Goal: Check status: Check status

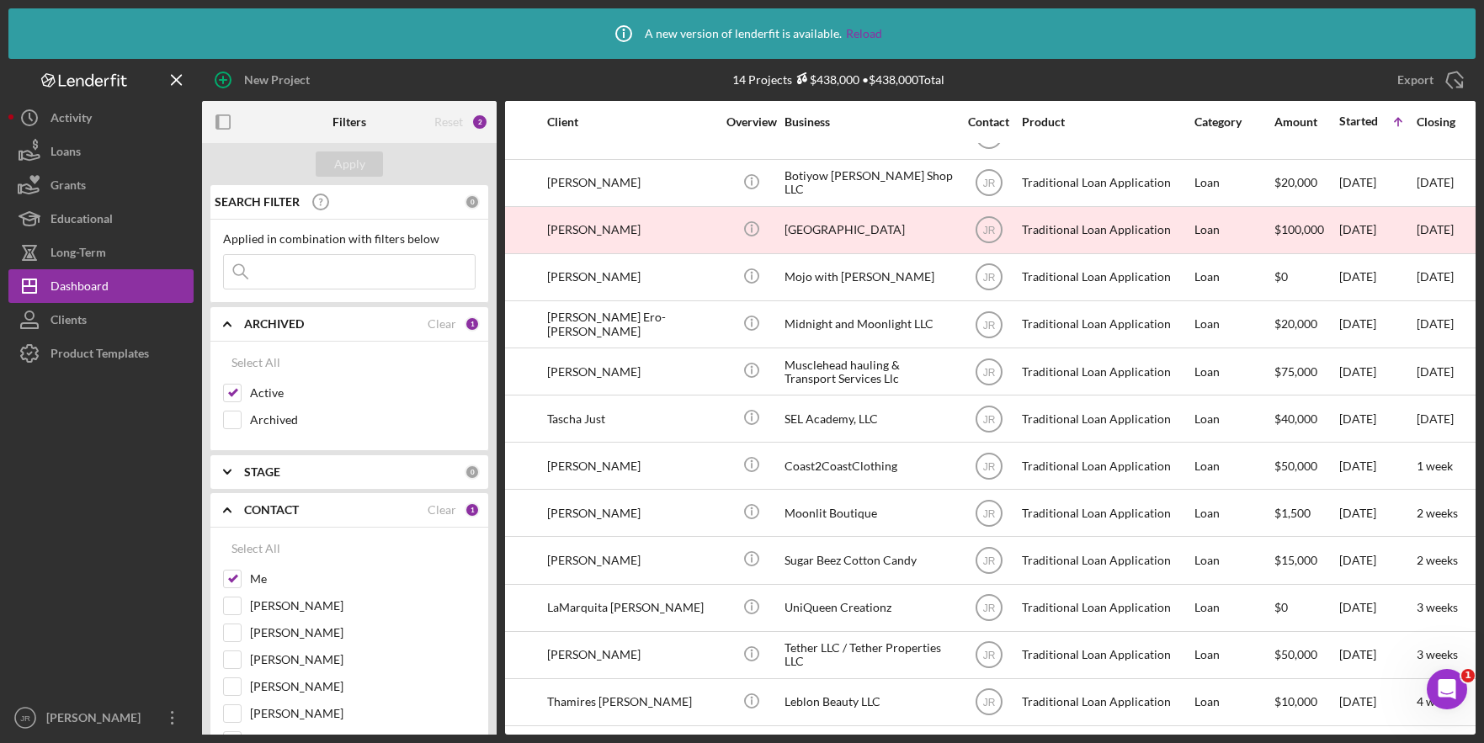
scroll to position [91, 0]
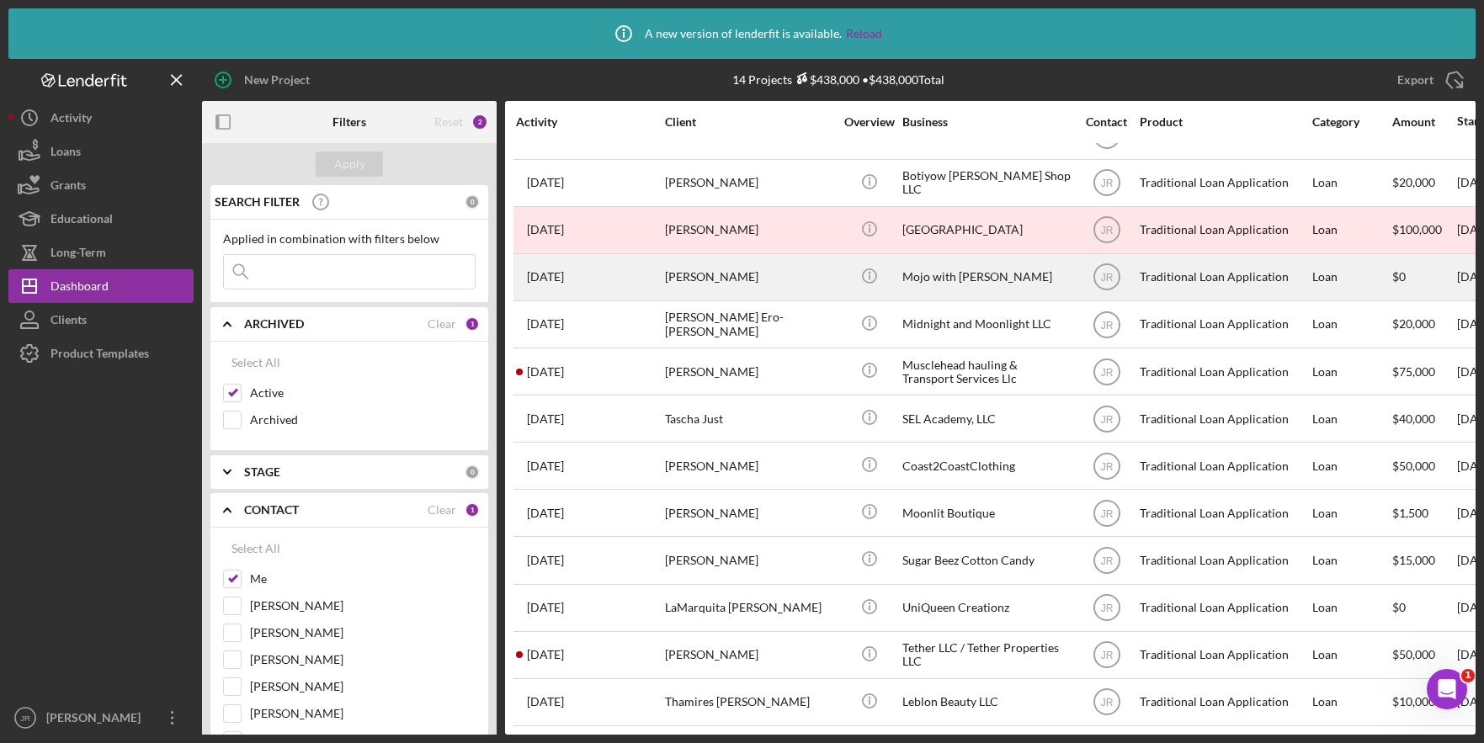
click at [578, 276] on div "[DATE] [PERSON_NAME]" at bounding box center [589, 277] width 147 height 45
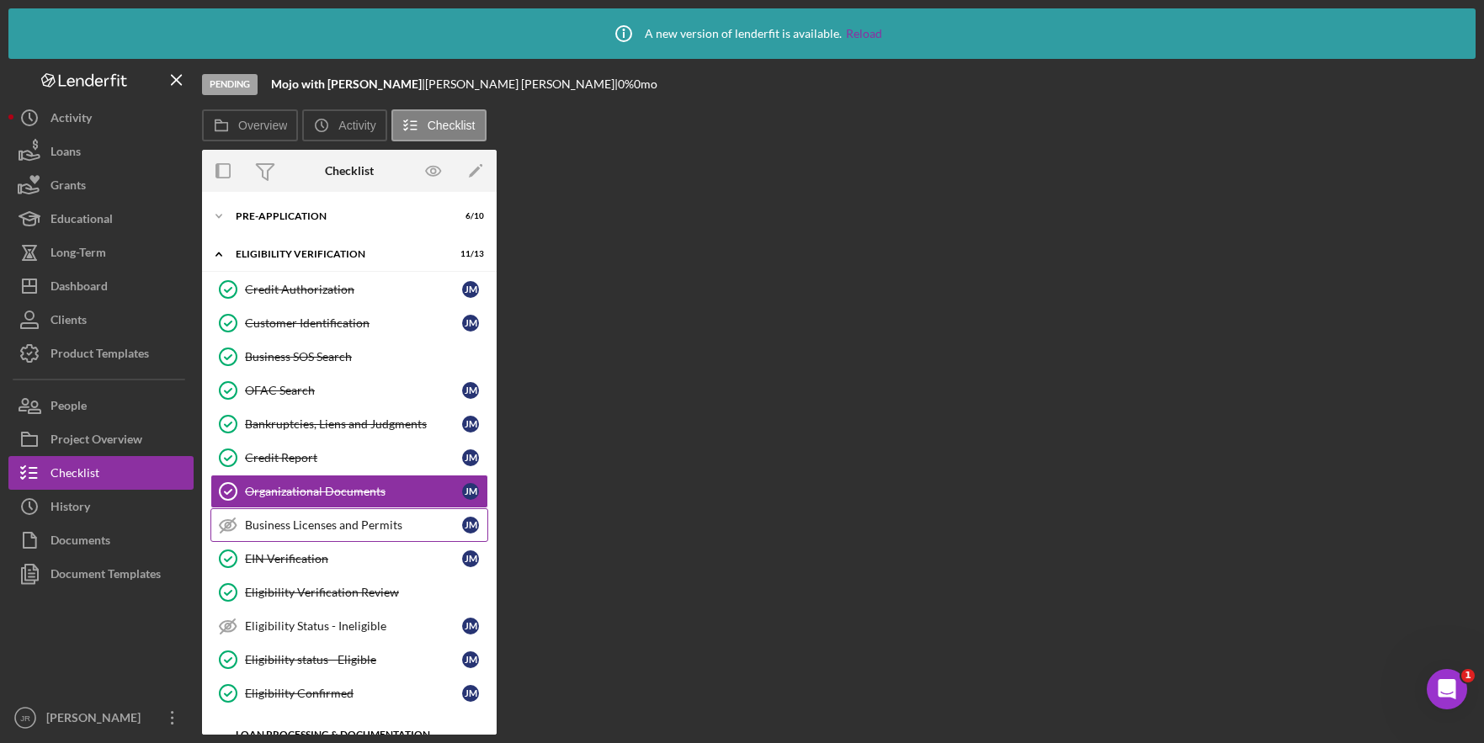
scroll to position [29, 0]
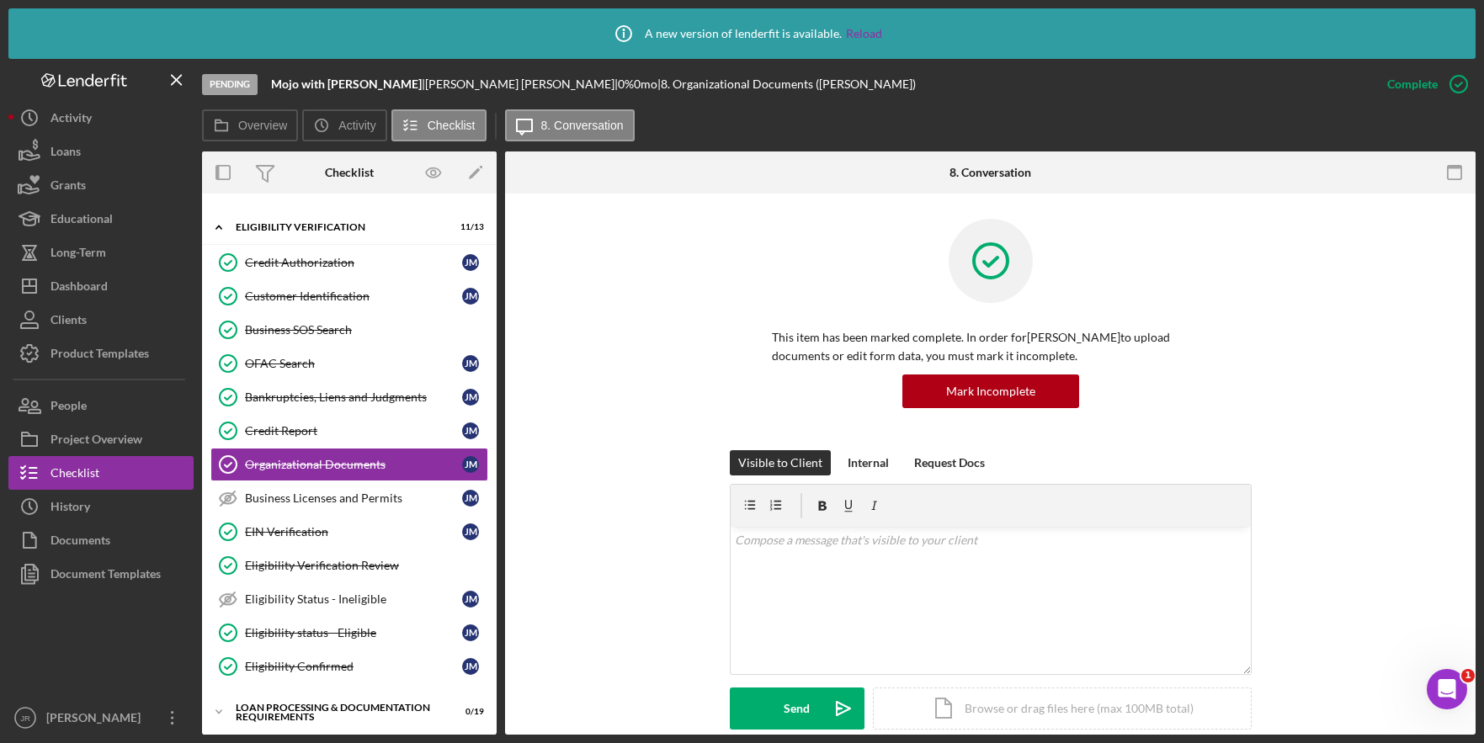
click at [625, 316] on div "This item has been marked complete. In order for [PERSON_NAME] to upload docume…" at bounding box center [990, 334] width 920 height 231
click at [657, 247] on div "This item has been marked complete. In order for [PERSON_NAME] to upload docume…" at bounding box center [990, 334] width 920 height 231
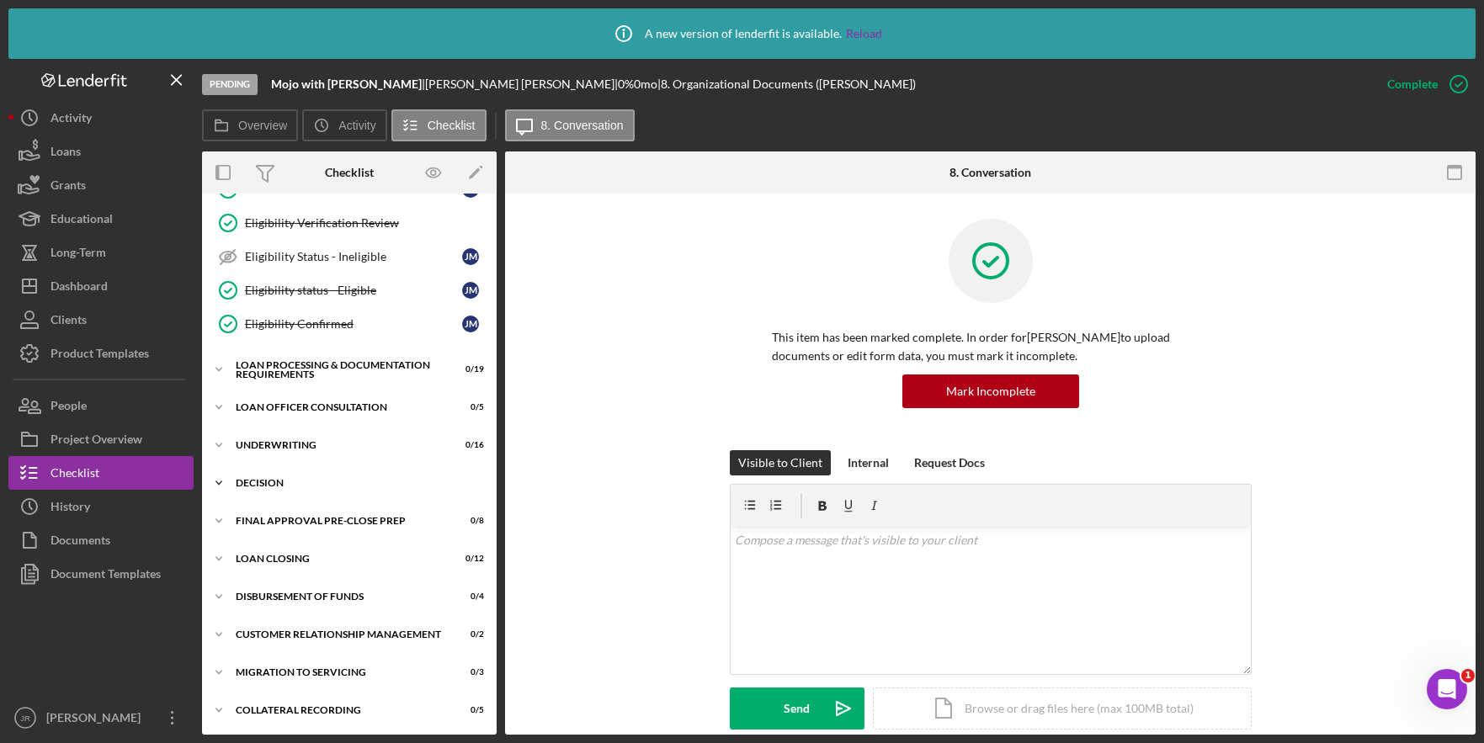
scroll to position [373, 0]
click at [695, 323] on div "This item has been marked complete. In order for [PERSON_NAME] to upload docume…" at bounding box center [990, 334] width 920 height 231
